Goal: Task Accomplishment & Management: Complete application form

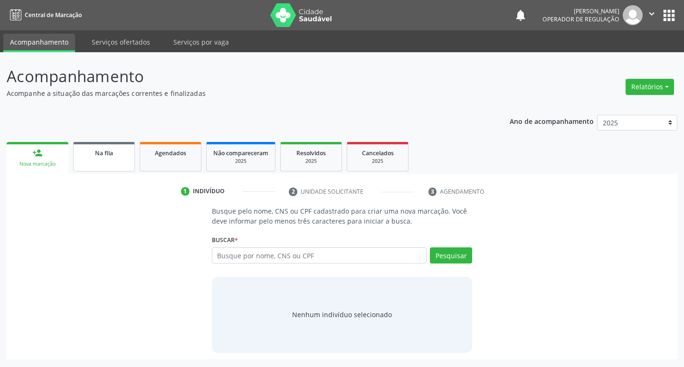
click at [106, 153] on span "Na fila" at bounding box center [104, 153] width 18 height 8
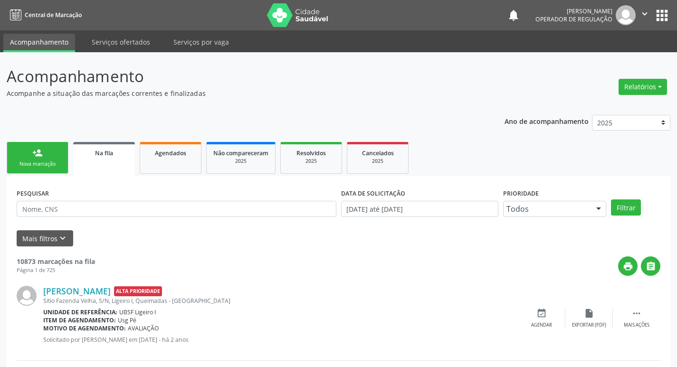
click at [62, 161] on link "person_add Nova marcação" at bounding box center [38, 158] width 62 height 32
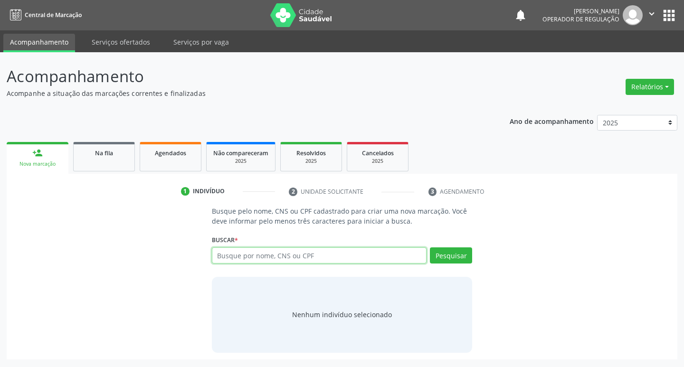
click at [257, 259] on input "text" at bounding box center [319, 255] width 215 height 16
type input "705006267611855"
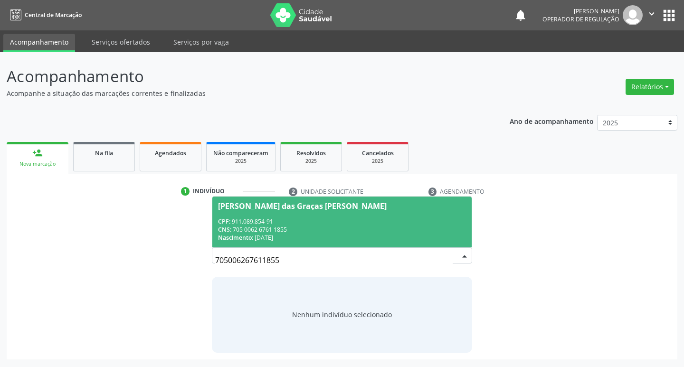
click at [300, 219] on div "CPF: 911.089.854-91" at bounding box center [342, 222] width 248 height 8
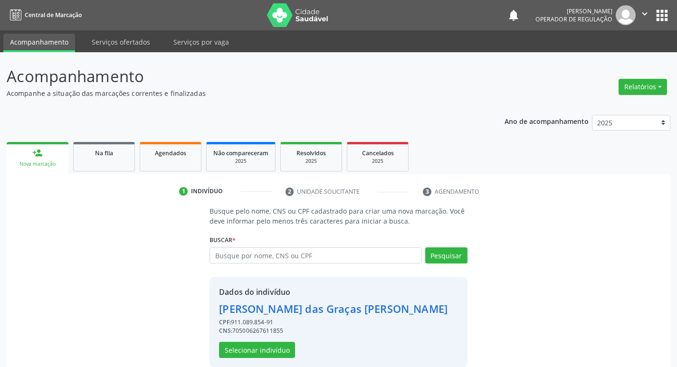
scroll to position [14, 0]
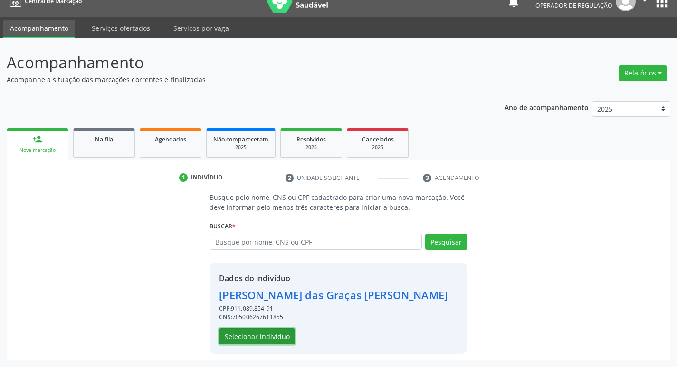
click at [266, 339] on button "Selecionar indivíduo" at bounding box center [257, 336] width 76 height 16
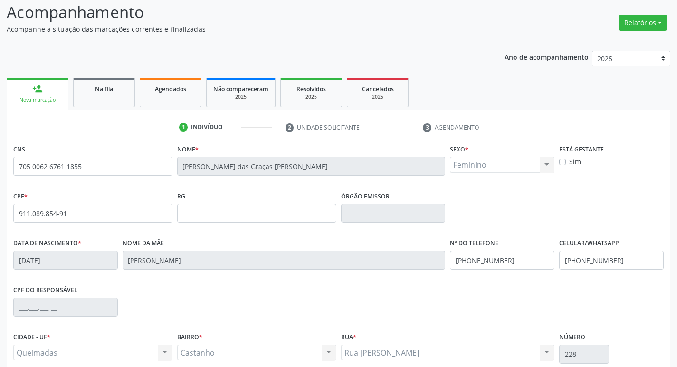
scroll to position [148, 0]
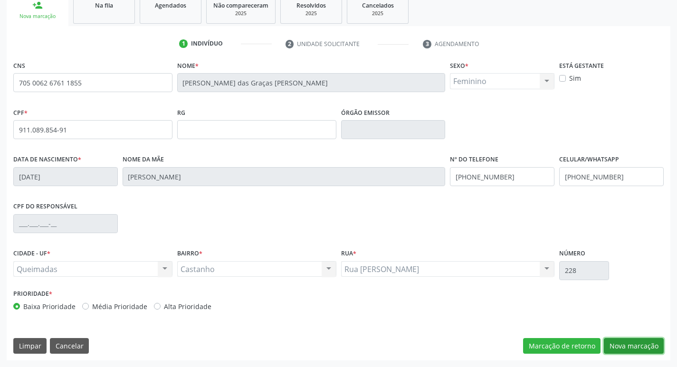
click at [634, 349] on button "Nova marcação" at bounding box center [634, 346] width 60 height 16
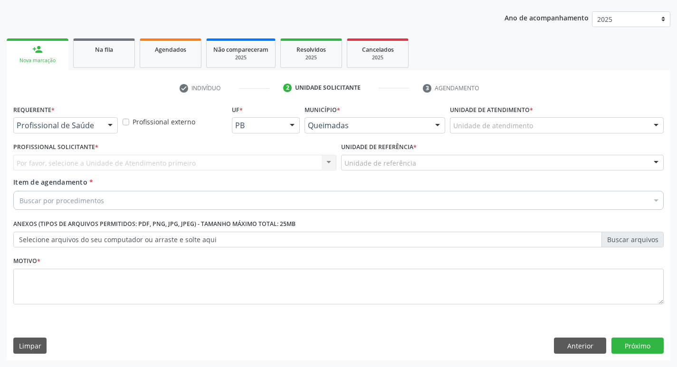
scroll to position [104, 0]
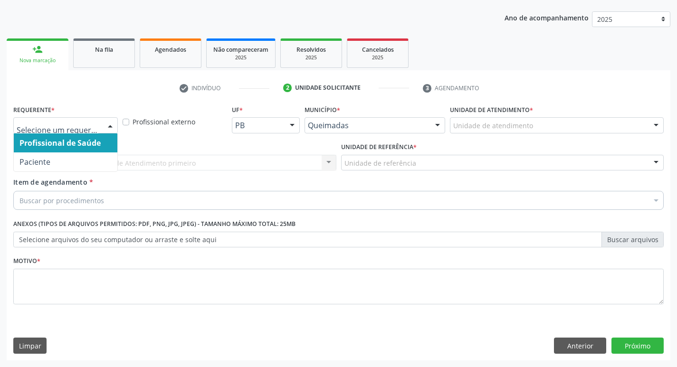
drag, startPoint x: 91, startPoint y: 127, endPoint x: 81, endPoint y: 158, distance: 32.3
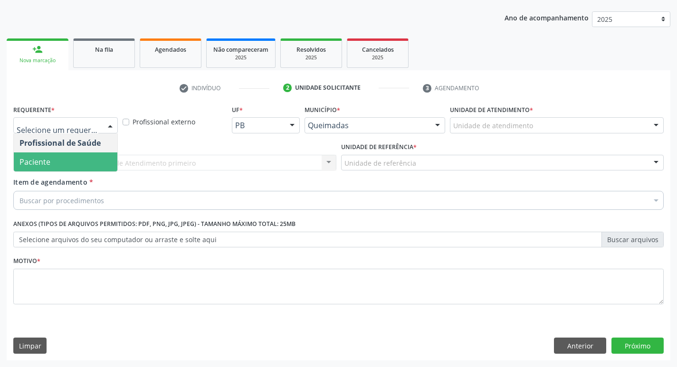
click at [78, 166] on span "Paciente" at bounding box center [66, 161] width 104 height 19
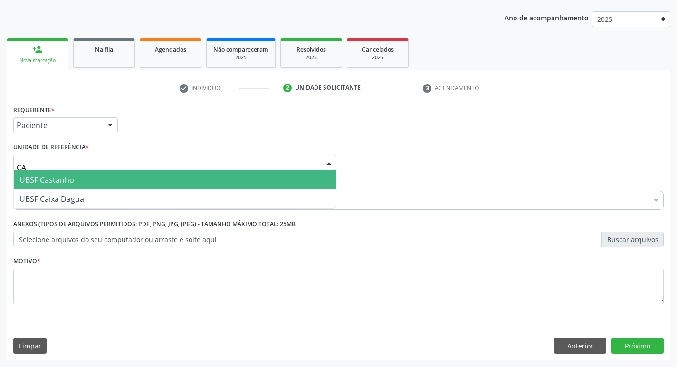
type input "CAS"
click at [75, 174] on span "UBSF Castanho" at bounding box center [175, 180] width 322 height 19
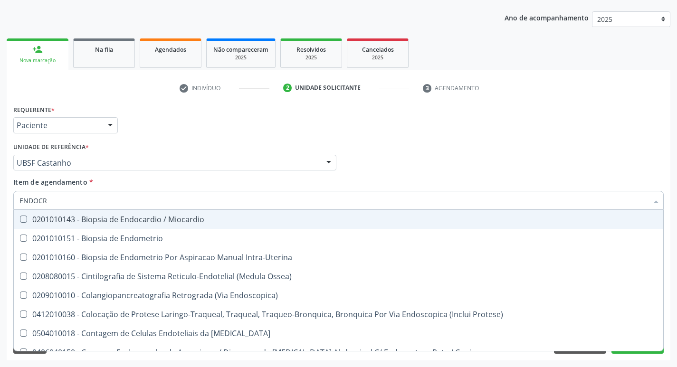
type input "ENDOCRI"
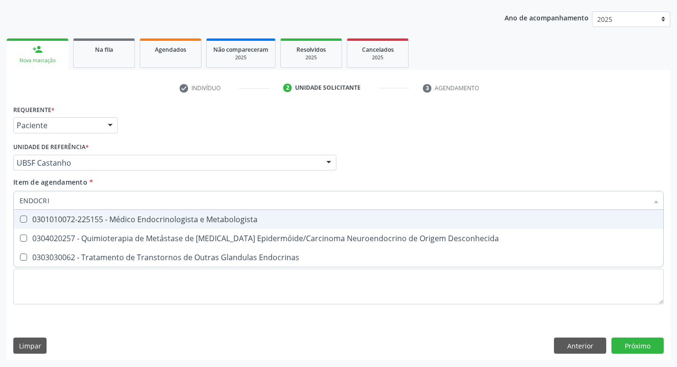
click at [86, 216] on div "0301010072-225155 - Médico Endocrinologista e Metabologista" at bounding box center [338, 220] width 638 height 8
checkbox Metabologista "true"
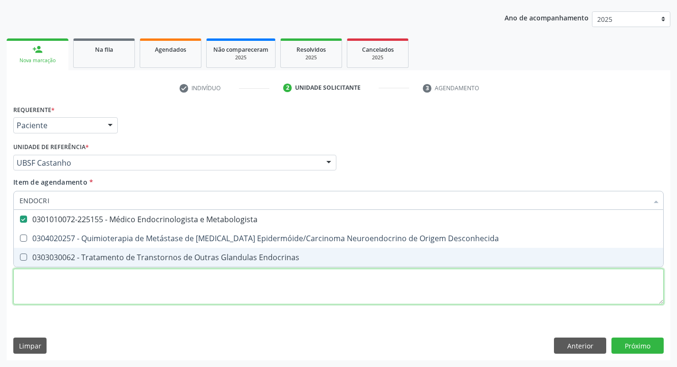
click at [62, 271] on div "Requerente * Paciente Profissional de Saúde Paciente Nenhum resultado encontrad…" at bounding box center [338, 210] width 650 height 215
checkbox Desconhecida "true"
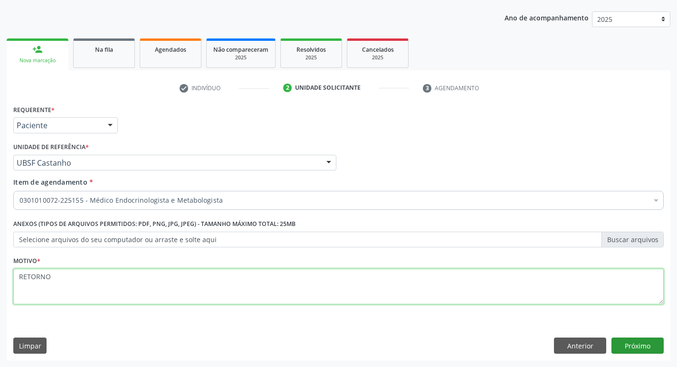
type textarea "RETORNO"
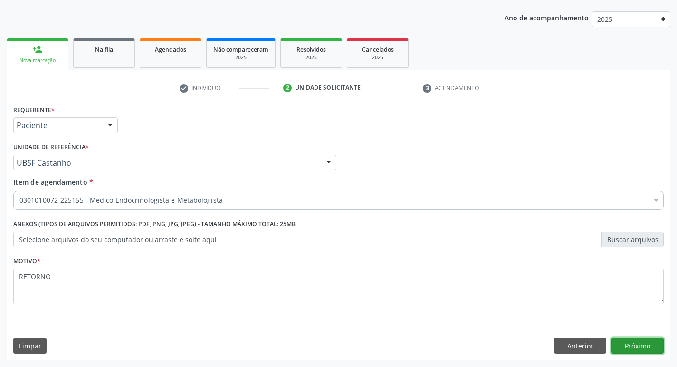
click at [644, 353] on button "Próximo" at bounding box center [637, 346] width 52 height 16
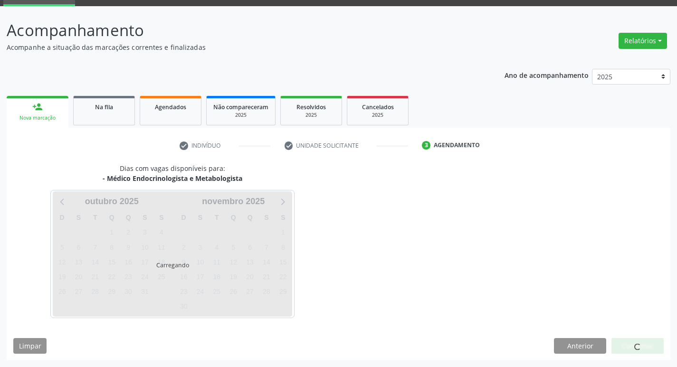
scroll to position [46, 0]
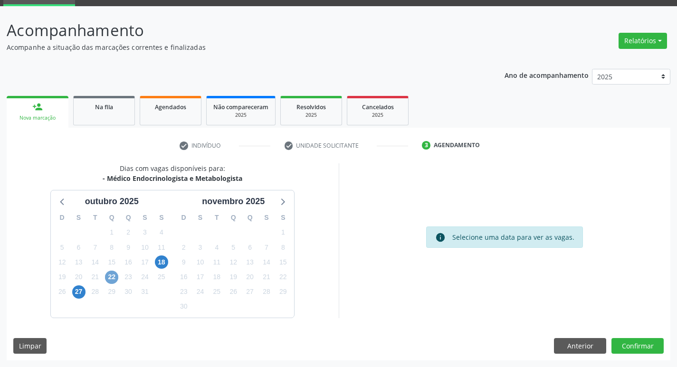
click at [111, 278] on span "22" at bounding box center [111, 277] width 13 height 13
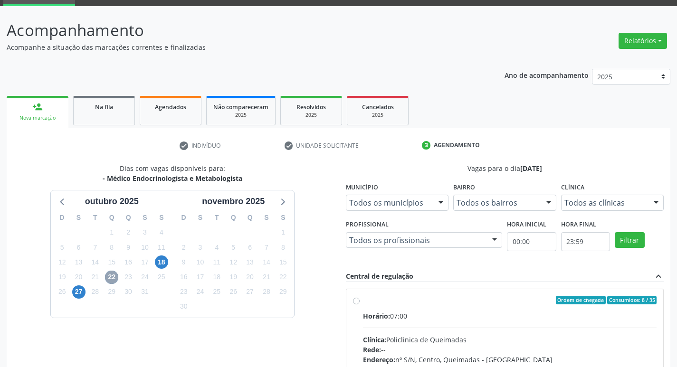
scroll to position [183, 0]
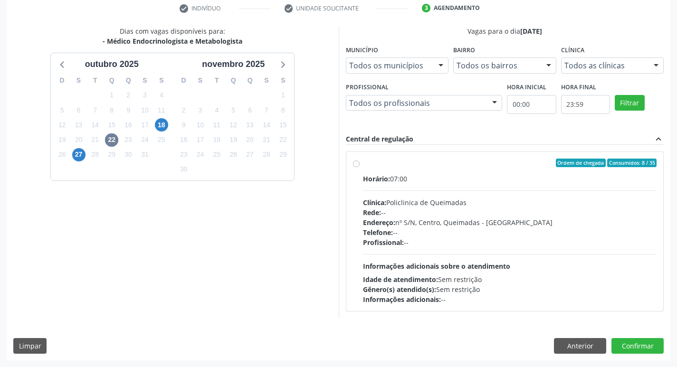
click at [566, 183] on div "Horário: 07:00" at bounding box center [510, 179] width 294 height 10
click at [360, 167] on input "Ordem de chegada Consumidos: 8 / 35 Horário: 07:00 Clínica: Policlinica de Quei…" at bounding box center [356, 163] width 7 height 9
radio input "true"
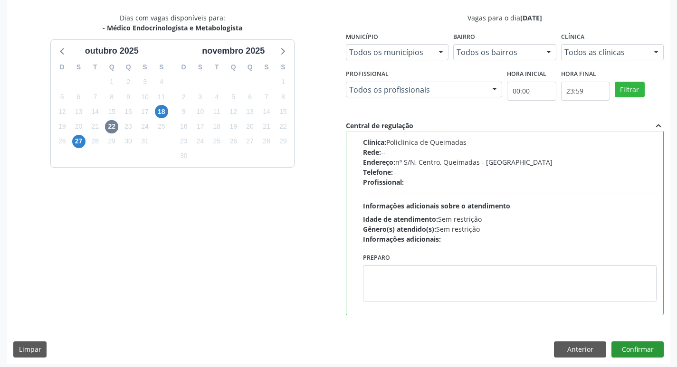
scroll to position [200, 0]
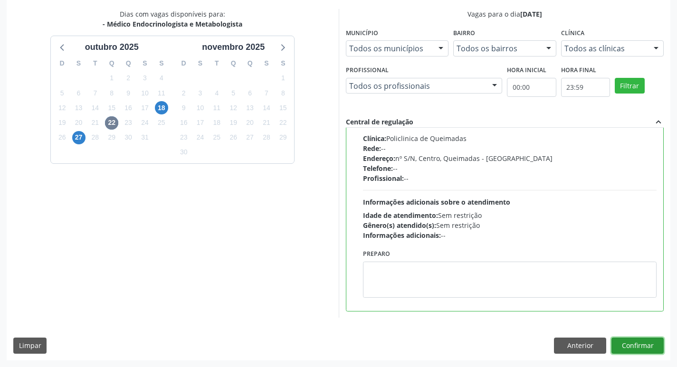
click at [636, 346] on button "Confirmar" at bounding box center [637, 346] width 52 height 16
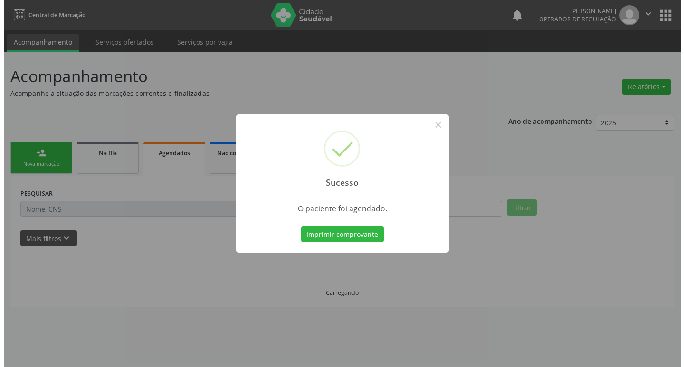
scroll to position [0, 0]
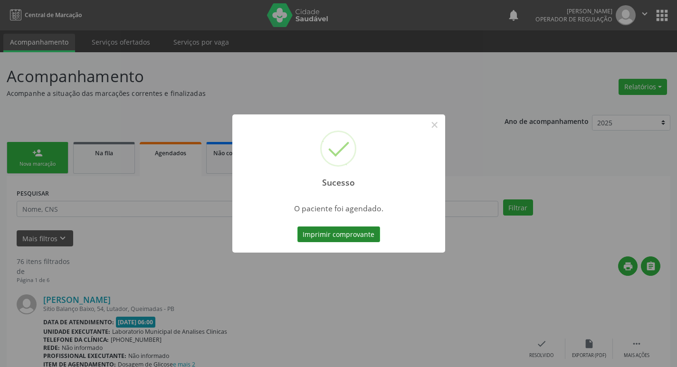
click at [338, 233] on button "Imprimir comprovante" at bounding box center [338, 235] width 83 height 16
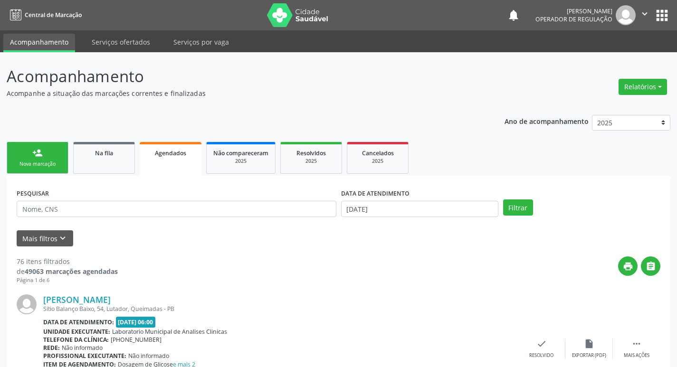
click at [56, 160] on link "person_add Nova marcação" at bounding box center [38, 158] width 62 height 32
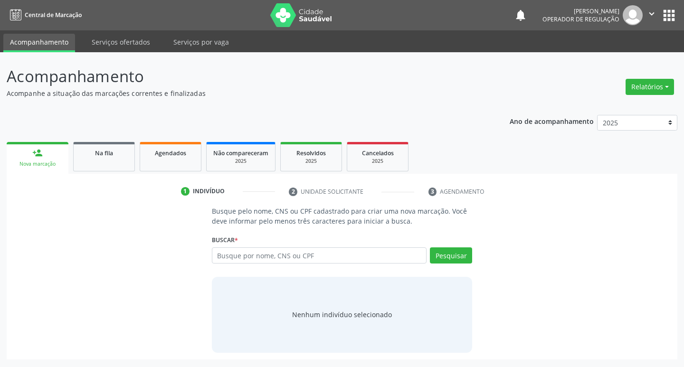
drag, startPoint x: 122, startPoint y: 8, endPoint x: 96, endPoint y: 32, distance: 35.3
drag, startPoint x: 96, startPoint y: 32, endPoint x: 652, endPoint y: 15, distance: 556.0
click at [652, 15] on icon "" at bounding box center [651, 14] width 10 height 10
click at [633, 63] on link "Sair" at bounding box center [628, 57] width 66 height 13
